Goal: Task Accomplishment & Management: Manage account settings

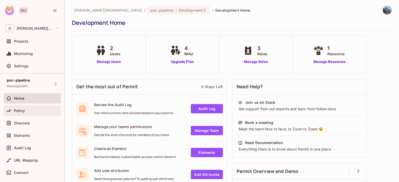
click at [29, 112] on div "Policy" at bounding box center [36, 111] width 45 height 4
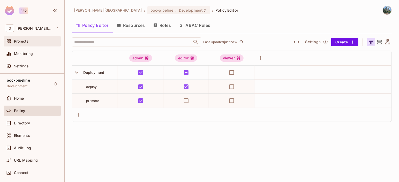
click at [24, 43] on span "Projects" at bounding box center [21, 41] width 14 height 4
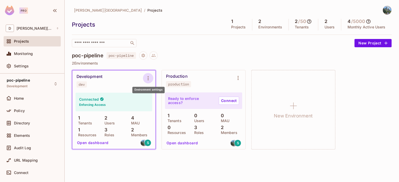
click at [148, 80] on icon "Environment settings" at bounding box center [148, 78] width 1 height 4
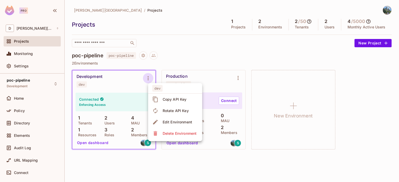
click at [125, 88] on div at bounding box center [199, 91] width 399 height 182
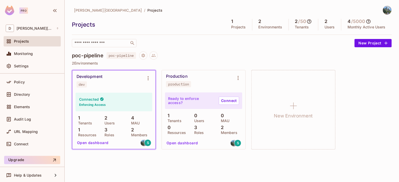
scroll to position [30, 0]
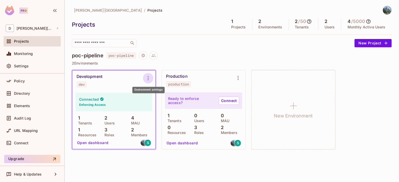
click at [149, 80] on icon "Environment settings" at bounding box center [148, 78] width 6 height 6
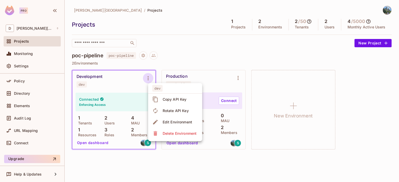
click at [235, 56] on div at bounding box center [199, 91] width 399 height 182
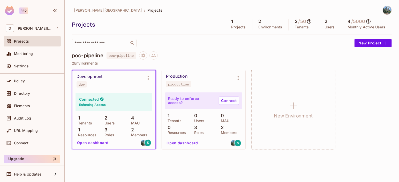
click at [93, 145] on button "Open dashboard" at bounding box center [93, 143] width 36 height 8
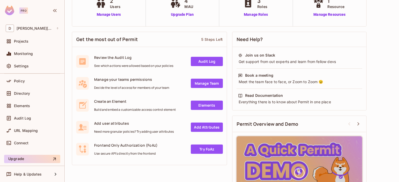
scroll to position [48, 0]
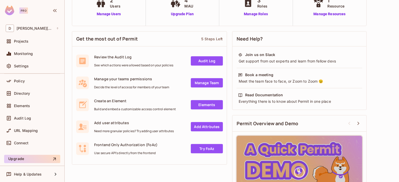
click at [208, 62] on link "Audit Log" at bounding box center [207, 60] width 32 height 9
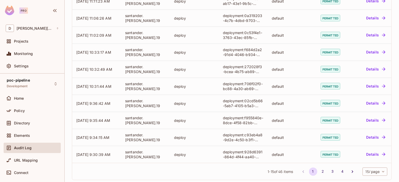
scroll to position [158, 0]
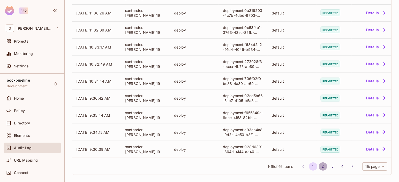
click at [319, 166] on button "2" at bounding box center [323, 167] width 8 height 8
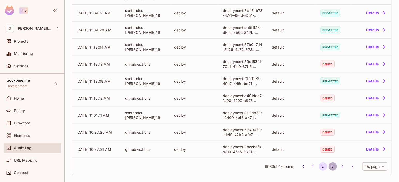
click at [329, 166] on button "3" at bounding box center [333, 167] width 8 height 8
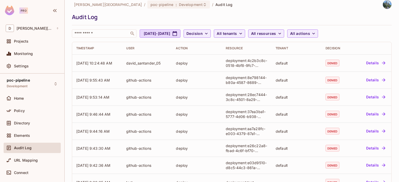
scroll to position [0, 0]
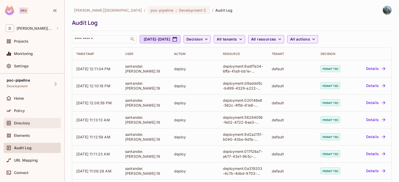
click at [16, 122] on span "Directory" at bounding box center [22, 123] width 16 height 4
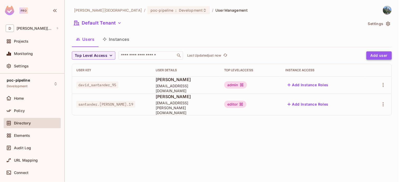
click at [376, 56] on button "Add user" at bounding box center [379, 55] width 25 height 8
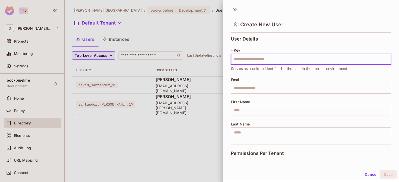
click at [181, 117] on div at bounding box center [199, 91] width 399 height 182
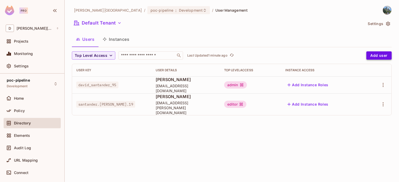
click at [375, 55] on button "Add user" at bounding box center [379, 55] width 25 height 8
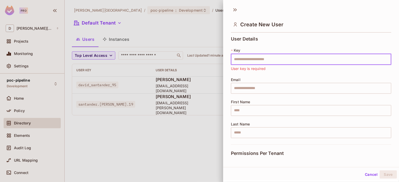
paste input "**********"
type input "**********"
click at [259, 88] on input "text" at bounding box center [311, 88] width 160 height 11
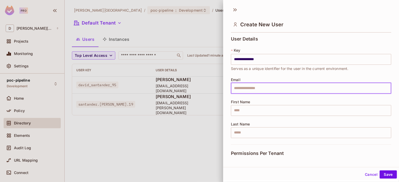
type input "**********"
click at [284, 120] on div "**********" at bounding box center [311, 90] width 160 height 108
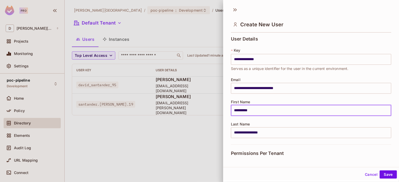
click at [246, 109] on input "**********" at bounding box center [311, 110] width 160 height 11
type input "*****"
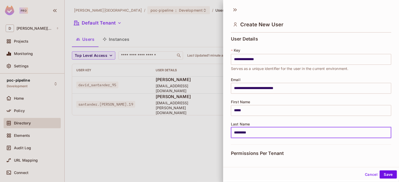
type input "*********"
click at [298, 148] on div "Permissions Per Tenant" at bounding box center [311, 154] width 160 height 18
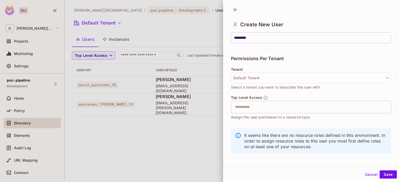
scroll to position [96, 0]
click at [298, 75] on button "Default Tenant" at bounding box center [311, 77] width 160 height 11
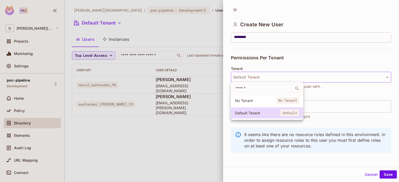
click at [298, 75] on div at bounding box center [199, 91] width 399 height 182
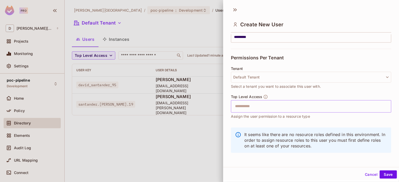
click at [275, 107] on input "text" at bounding box center [306, 106] width 149 height 10
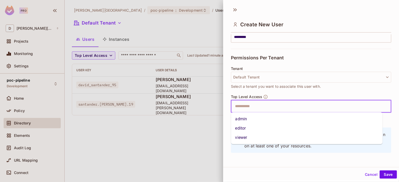
click at [249, 128] on li "editor" at bounding box center [307, 128] width 152 height 9
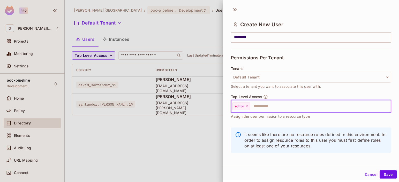
click at [275, 123] on div "Top Level Access editor ​ Assign the user permission to a resource type" at bounding box center [311, 110] width 160 height 30
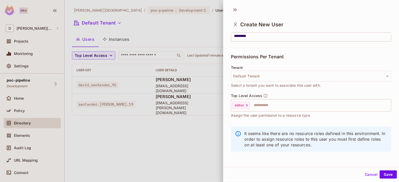
scroll to position [1, 0]
click at [384, 174] on button "Save" at bounding box center [388, 174] width 17 height 8
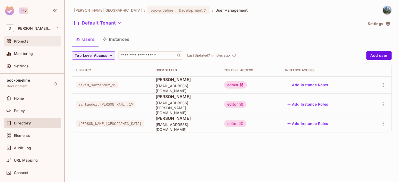
click at [25, 42] on span "Projects" at bounding box center [21, 41] width 14 height 4
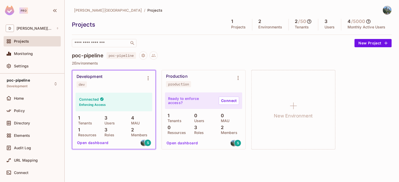
click at [190, 144] on button "Open dashboard" at bounding box center [183, 143] width 36 height 8
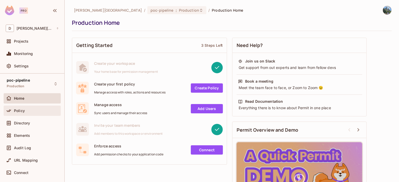
click at [24, 110] on span "Policy" at bounding box center [19, 111] width 11 height 4
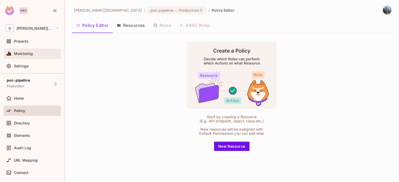
click at [30, 57] on div "Monitoring" at bounding box center [32, 54] width 57 height 10
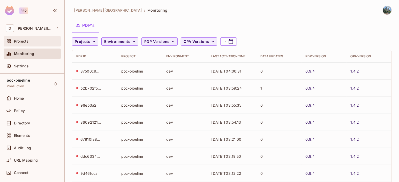
click at [27, 43] on div "Projects" at bounding box center [32, 41] width 53 height 6
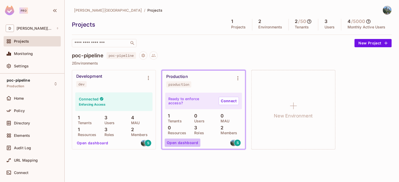
click at [184, 145] on button "Open dashboard" at bounding box center [183, 143] width 36 height 8
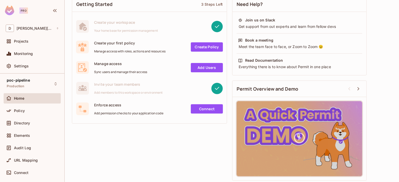
scroll to position [42, 0]
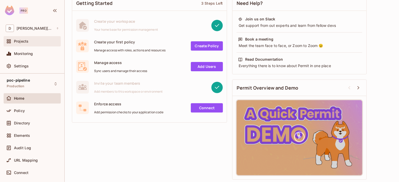
click at [24, 40] on span "Projects" at bounding box center [21, 41] width 14 height 4
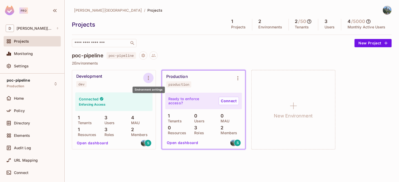
click at [148, 79] on icon "Environment settings" at bounding box center [148, 78] width 6 height 6
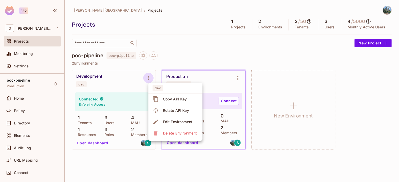
click at [210, 59] on div at bounding box center [199, 91] width 399 height 182
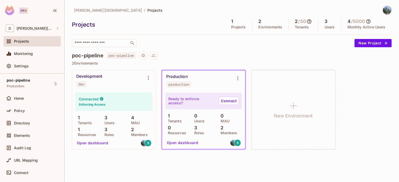
click at [95, 146] on button "Open dashboard" at bounding box center [93, 143] width 36 height 8
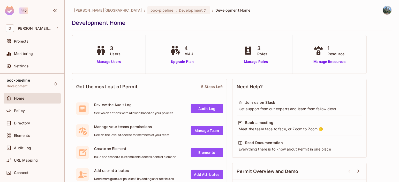
click at [205, 110] on link "Audit Log" at bounding box center [207, 108] width 32 height 9
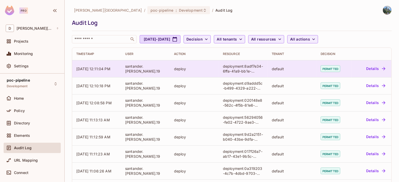
click at [370, 69] on button "Details" at bounding box center [375, 69] width 23 height 8
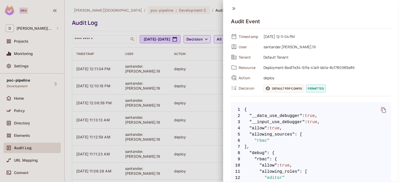
click at [170, 68] on div at bounding box center [199, 91] width 399 height 182
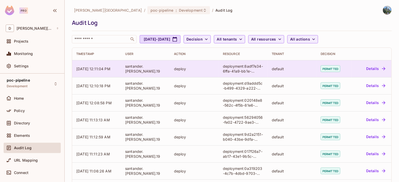
click at [368, 69] on button "Details" at bounding box center [375, 69] width 23 height 8
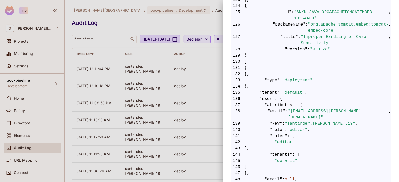
scroll to position [1069, 0]
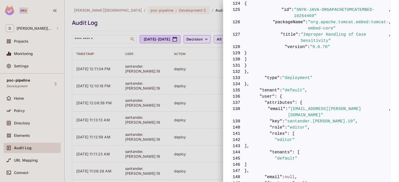
click at [179, 114] on div at bounding box center [199, 91] width 399 height 182
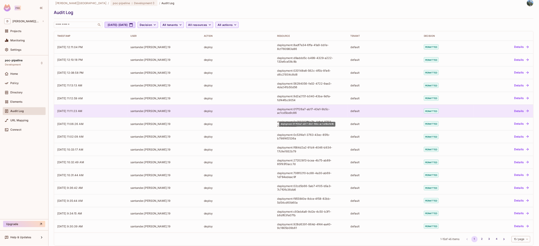
scroll to position [0, 0]
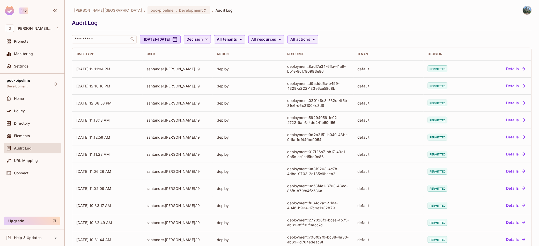
click at [203, 38] on span "Decision" at bounding box center [195, 39] width 16 height 6
click at [224, 38] on div at bounding box center [269, 123] width 539 height 246
click at [398, 34] on div "[PERSON_NAME][GEOGRAPHIC_DATA] / poc-pipeline : Development / Audit Log Audit L…" at bounding box center [302, 25] width 460 height 38
click at [203, 41] on span "Decision" at bounding box center [195, 39] width 16 height 6
click at [226, 41] on div at bounding box center [269, 123] width 539 height 246
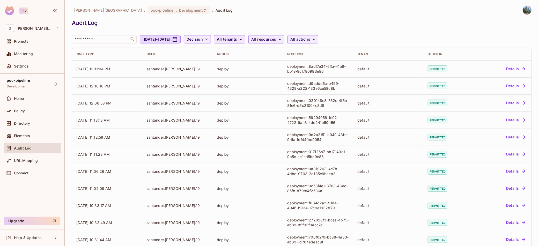
click at [237, 38] on span "All tenants" at bounding box center [227, 39] width 20 height 6
click at [251, 38] on div at bounding box center [269, 123] width 539 height 246
click at [276, 37] on span "All resources" at bounding box center [263, 39] width 25 height 6
click at [282, 37] on div at bounding box center [269, 123] width 539 height 246
click at [310, 40] on span "All actions" at bounding box center [300, 39] width 20 height 6
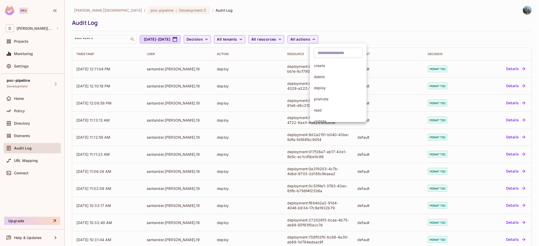
scroll to position [6, 0]
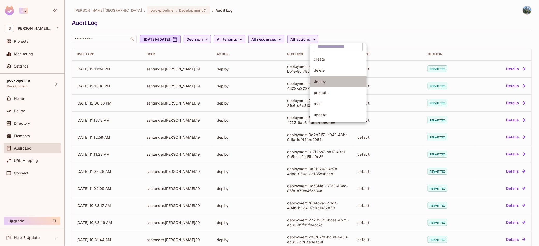
click at [333, 82] on span "deploy" at bounding box center [338, 81] width 49 height 5
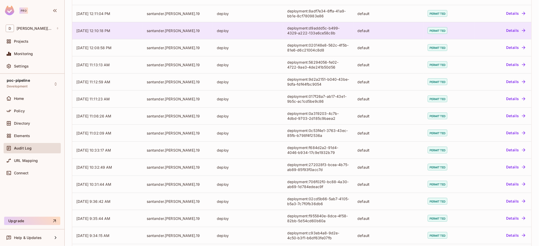
scroll to position [0, 0]
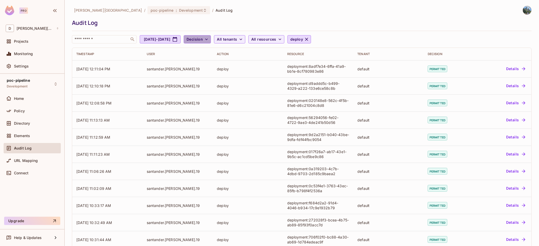
click at [203, 39] on span "Decision" at bounding box center [195, 39] width 16 height 6
click at [219, 61] on span "Denied" at bounding box center [221, 62] width 18 height 5
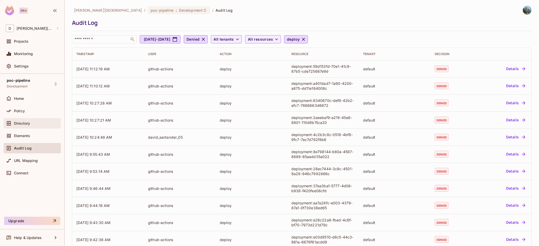
click at [28, 126] on div "Directory" at bounding box center [32, 123] width 57 height 10
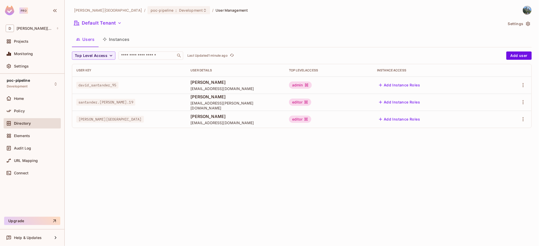
click at [387, 182] on div "[PERSON_NAME][GEOGRAPHIC_DATA] / poc-pipeline : Development / User Management D…" at bounding box center [302, 123] width 474 height 246
click at [269, 173] on div "[PERSON_NAME][GEOGRAPHIC_DATA] / poc-pipeline : Development / User Management D…" at bounding box center [302, 123] width 474 height 246
click at [247, 177] on div "[PERSON_NAME][GEOGRAPHIC_DATA] / poc-pipeline : Development / User Management D…" at bounding box center [302, 123] width 474 height 246
click at [394, 182] on div "[PERSON_NAME][GEOGRAPHIC_DATA] / poc-pipeline : Development / User Management D…" at bounding box center [302, 123] width 474 height 246
click at [33, 45] on div "Projects" at bounding box center [32, 41] width 57 height 10
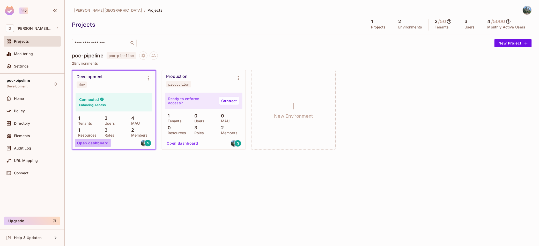
click at [96, 141] on button "Open dashboard" at bounding box center [93, 143] width 36 height 8
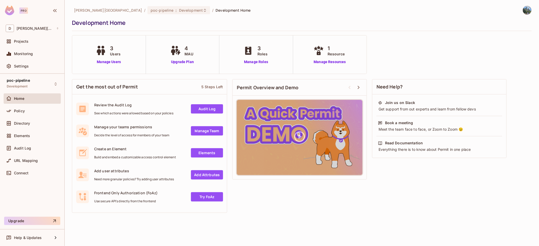
click at [207, 110] on link "Audit Log" at bounding box center [207, 108] width 32 height 9
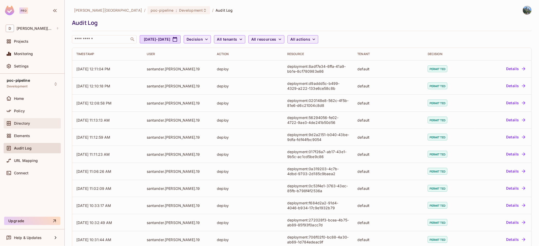
click at [29, 125] on span "Directory" at bounding box center [22, 123] width 16 height 4
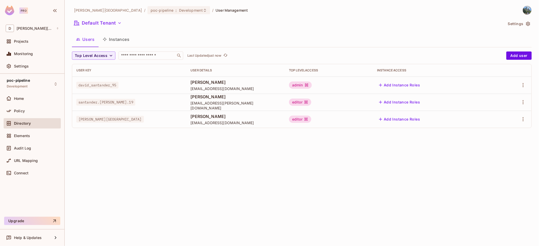
click at [91, 120] on span "[PERSON_NAME][GEOGRAPHIC_DATA]" at bounding box center [110, 119] width 68 height 7
copy span "[PERSON_NAME][GEOGRAPHIC_DATA]"
click at [43, 43] on div "Projects" at bounding box center [36, 41] width 45 height 4
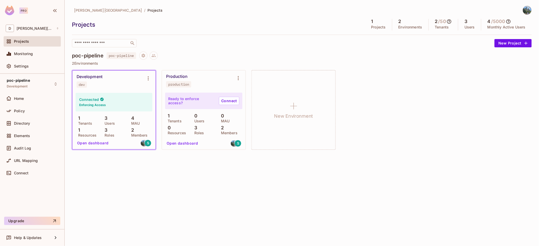
click at [100, 145] on button "Open dashboard" at bounding box center [93, 143] width 36 height 8
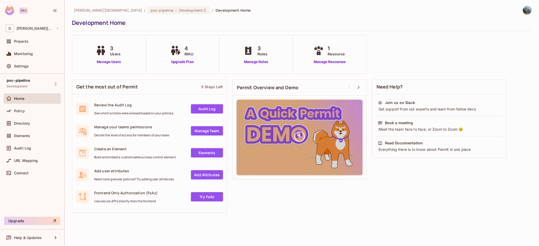
click at [205, 110] on link "Audit Log" at bounding box center [207, 108] width 32 height 9
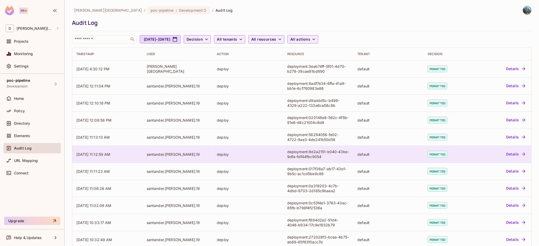
click at [324, 147] on td "deployment:9d2a2151-b040-43be-9dfa-fdf44fbc9054" at bounding box center [318, 154] width 70 height 17
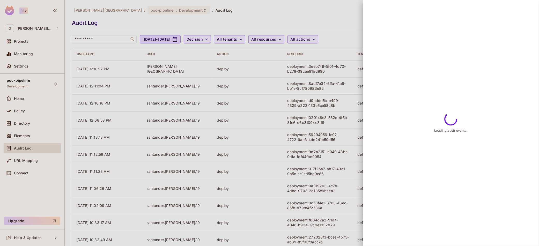
click at [259, 65] on div at bounding box center [269, 123] width 539 height 246
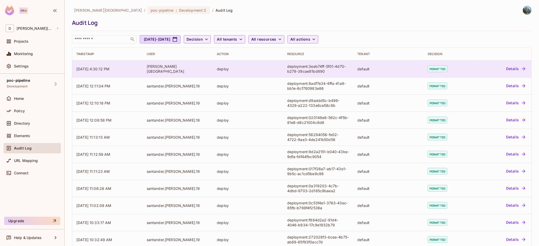
click at [213, 68] on td "deploy" at bounding box center [248, 68] width 70 height 17
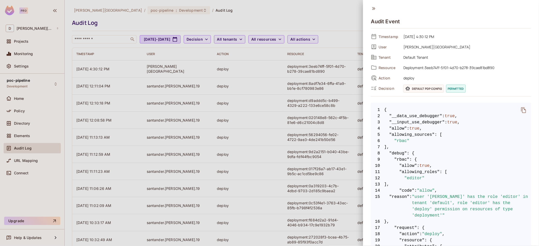
click at [223, 133] on div at bounding box center [269, 123] width 539 height 246
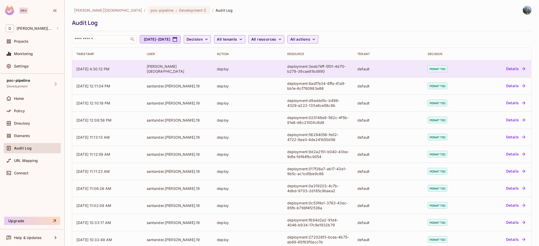
click at [399, 69] on button "Details" at bounding box center [515, 69] width 23 height 8
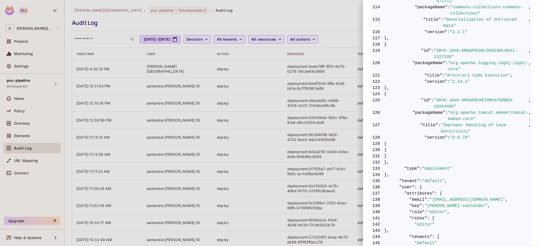
scroll to position [1043, 0]
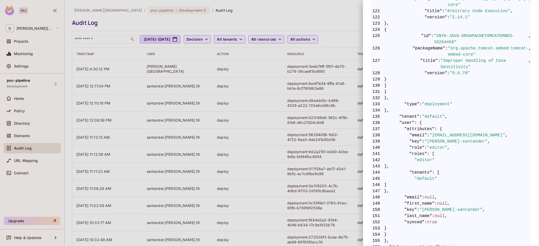
click at [289, 152] on div at bounding box center [269, 123] width 539 height 246
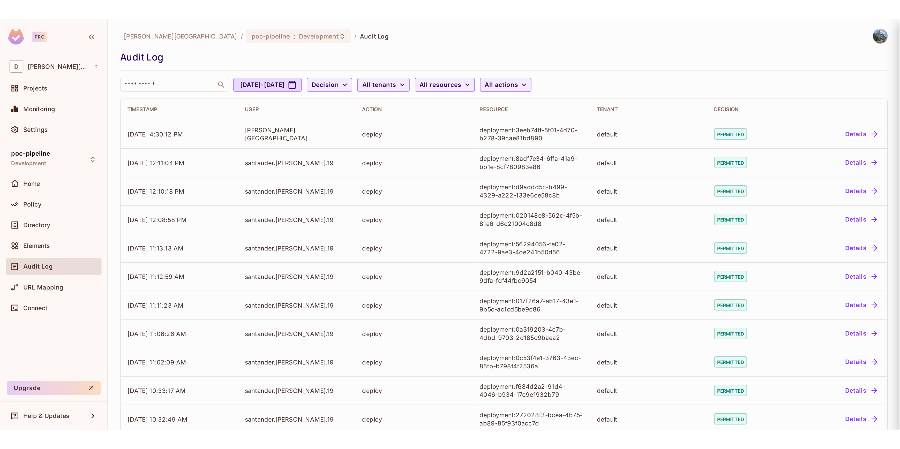
scroll to position [0, 0]
